Goal: Check status: Check status

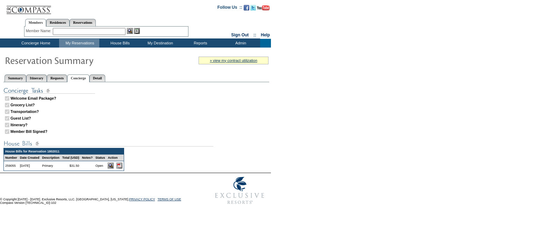
click at [122, 165] on img at bounding box center [119, 165] width 6 height 6
click at [173, 51] on td "View My Destination Details" at bounding box center [164, 52] width 46 height 7
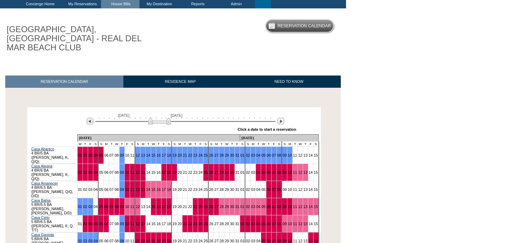
scroll to position [70, 0]
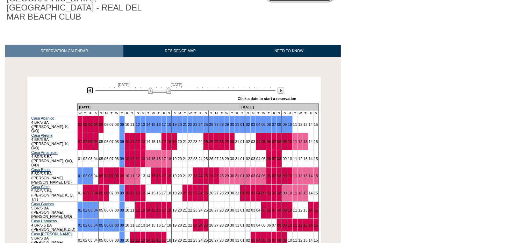
click at [89, 87] on img at bounding box center [90, 90] width 7 height 7
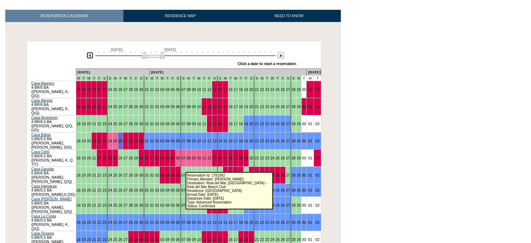
scroll to position [140, 0]
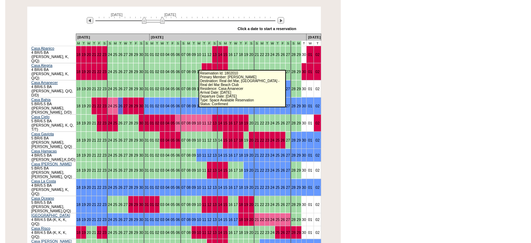
click at [207, 87] on link "12" at bounding box center [209, 89] width 4 height 4
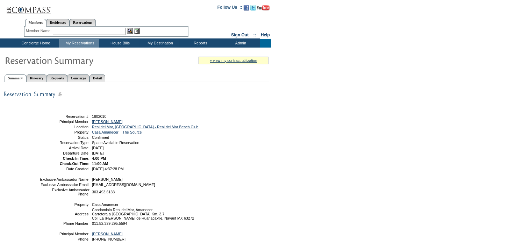
click at [88, 78] on link "Concierge" at bounding box center [78, 77] width 22 height 7
